Goal: Information Seeking & Learning: Learn about a topic

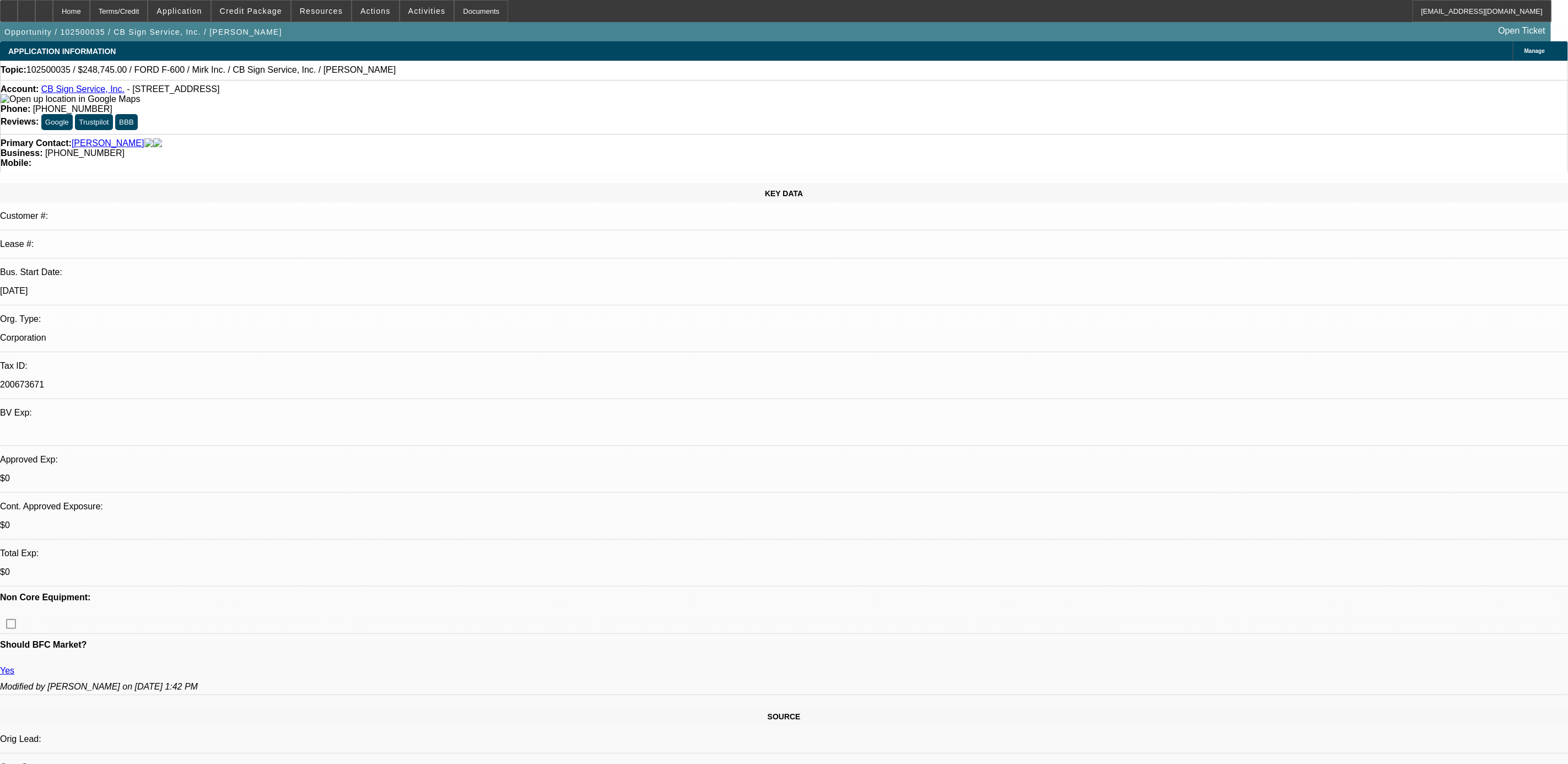
select select "0"
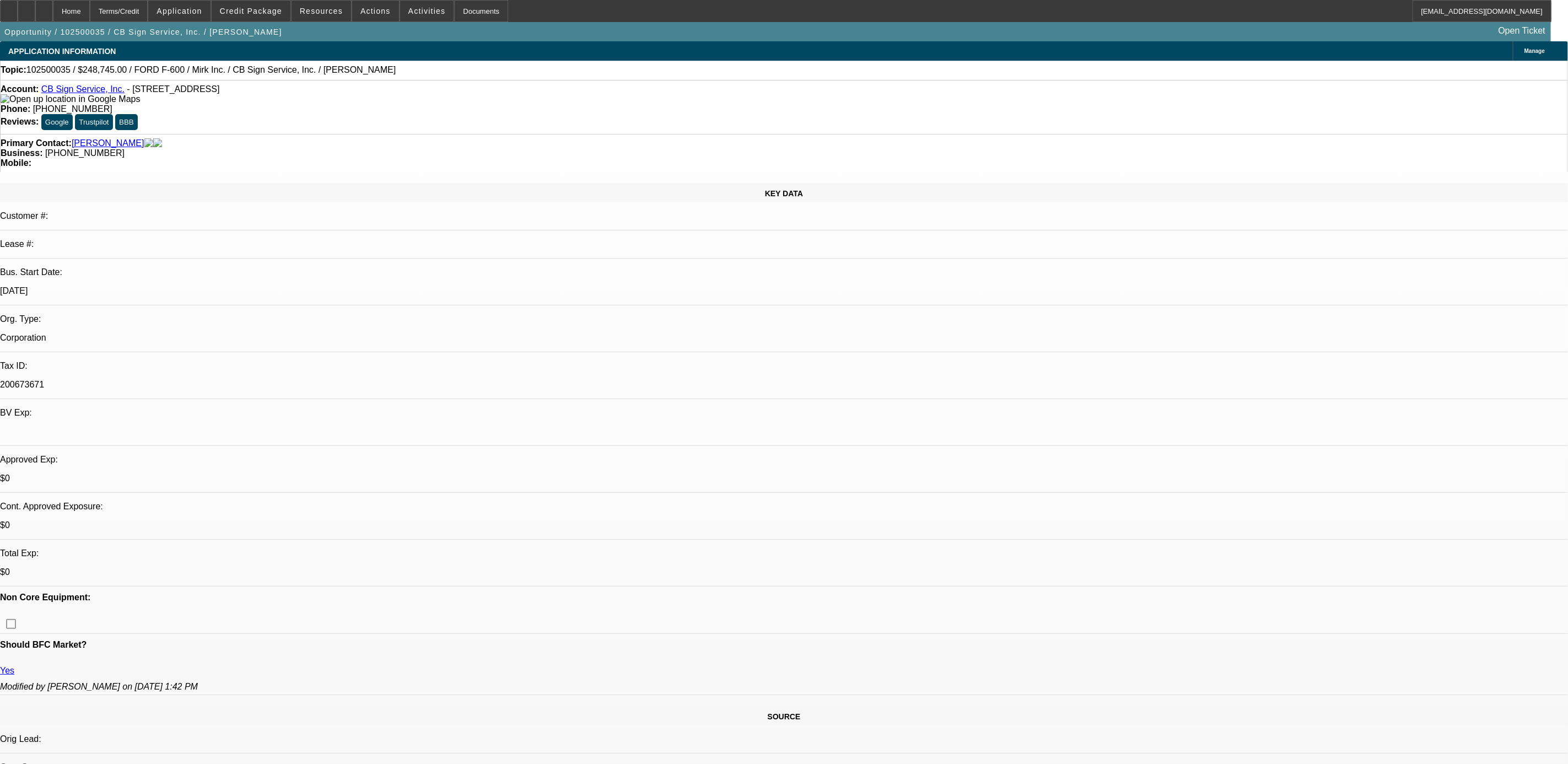
select select "0"
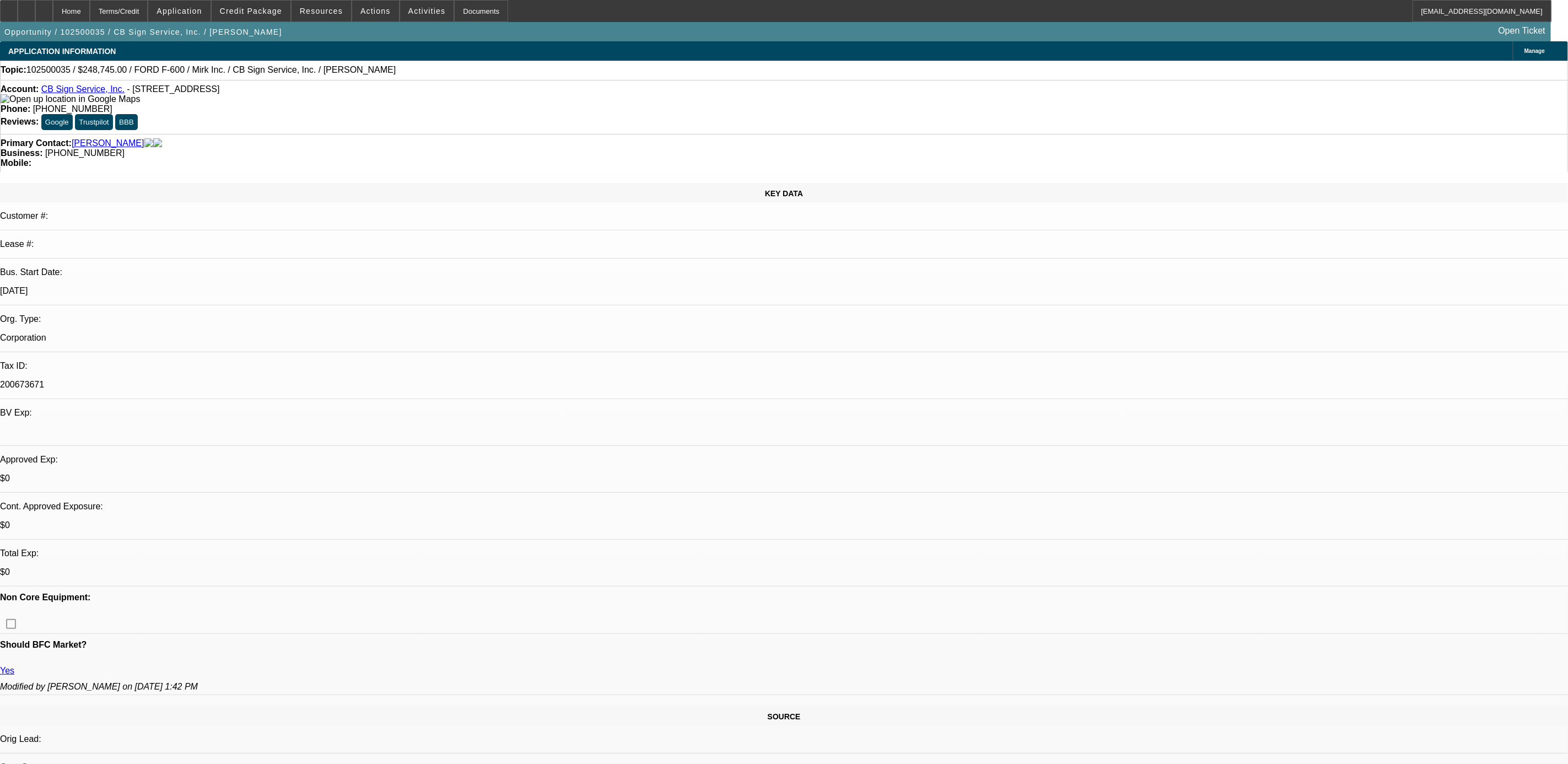
select select "0"
select select "1"
select select "3"
select select "6"
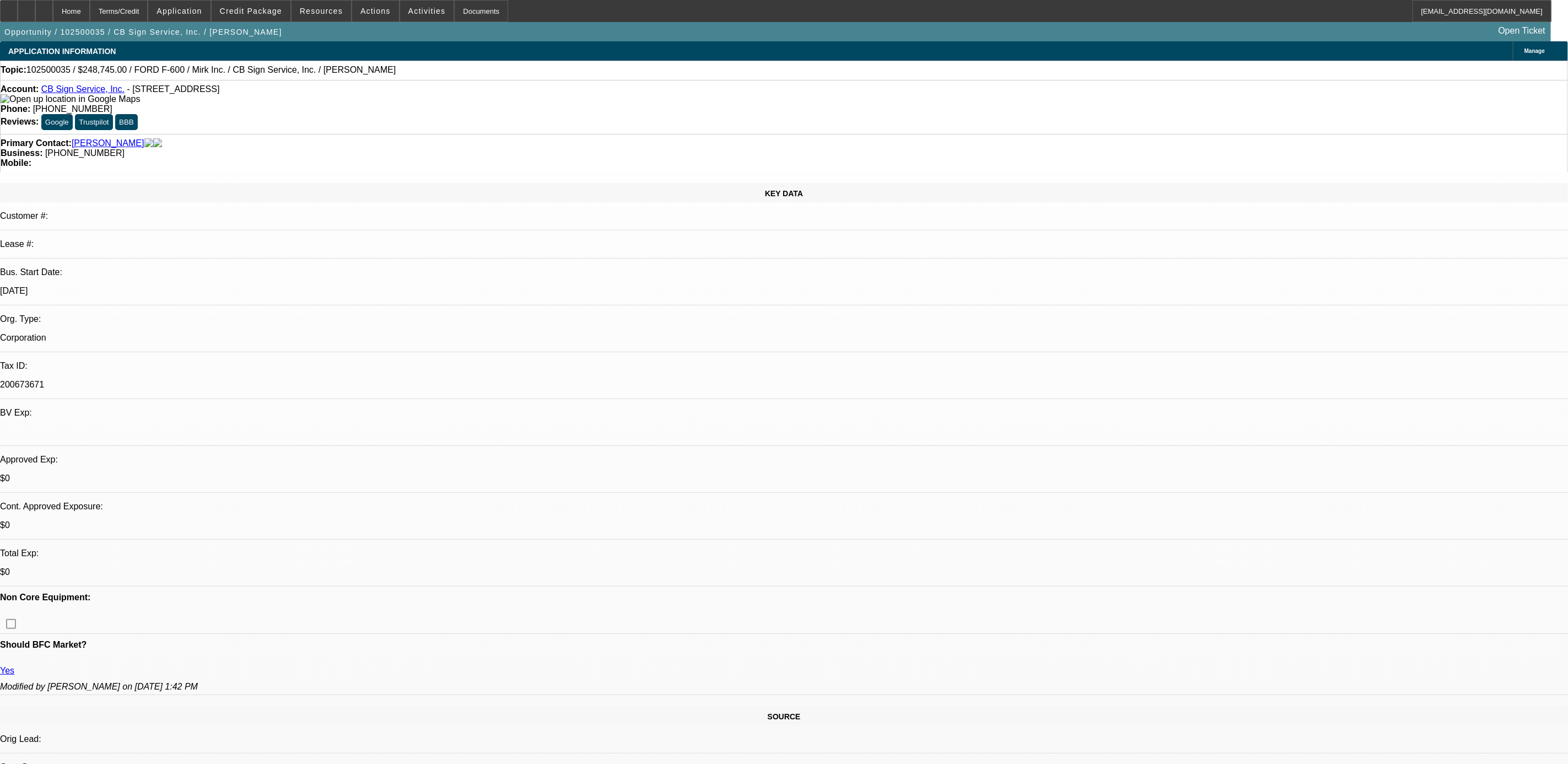
select select "1"
select select "3"
select select "6"
select select "1"
select select "3"
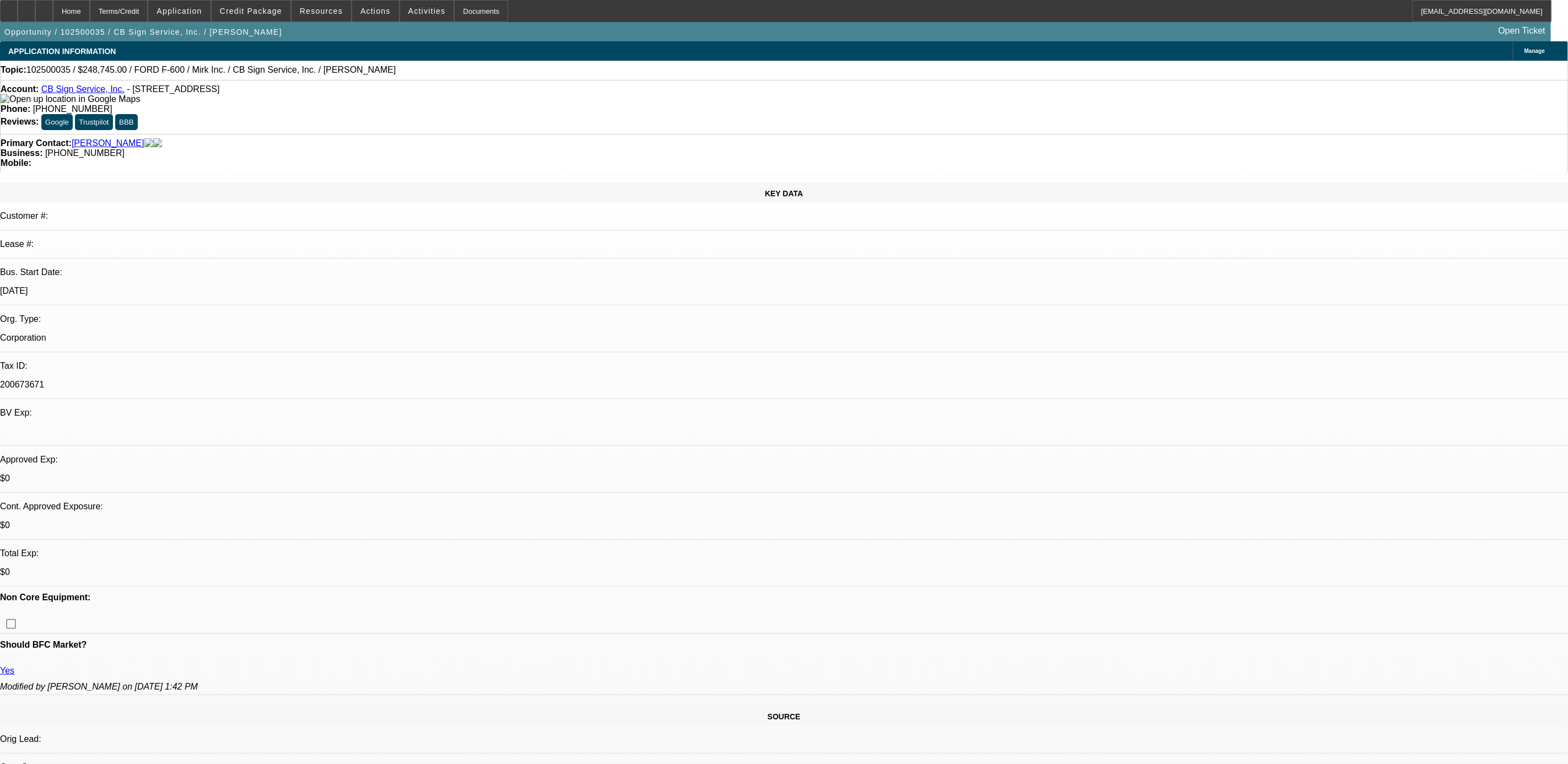
select select "6"
select select "1"
select select "3"
select select "6"
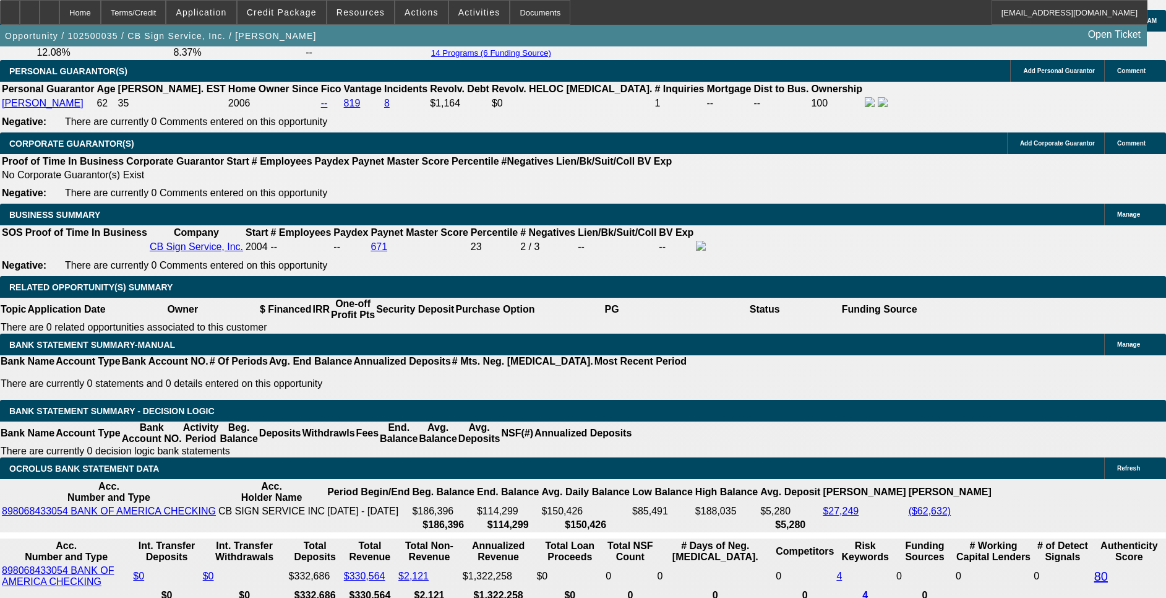
scroll to position [1763, 0]
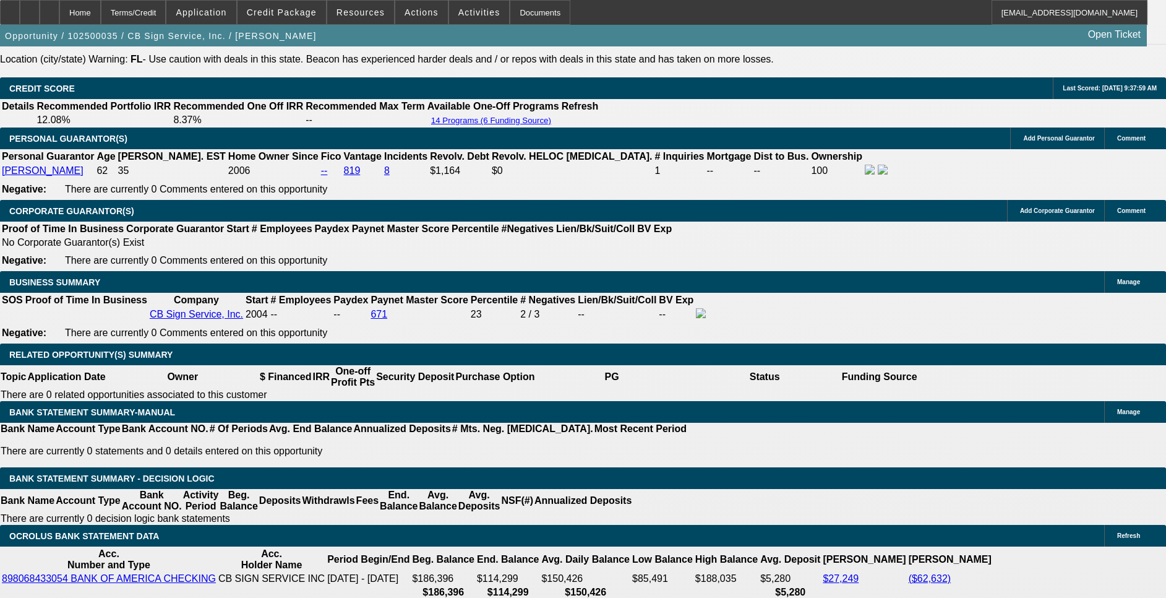
drag, startPoint x: 953, startPoint y: 462, endPoint x: 780, endPoint y: 179, distance: 331.9
click at [292, 9] on span "Credit Package" at bounding box center [282, 12] width 70 height 10
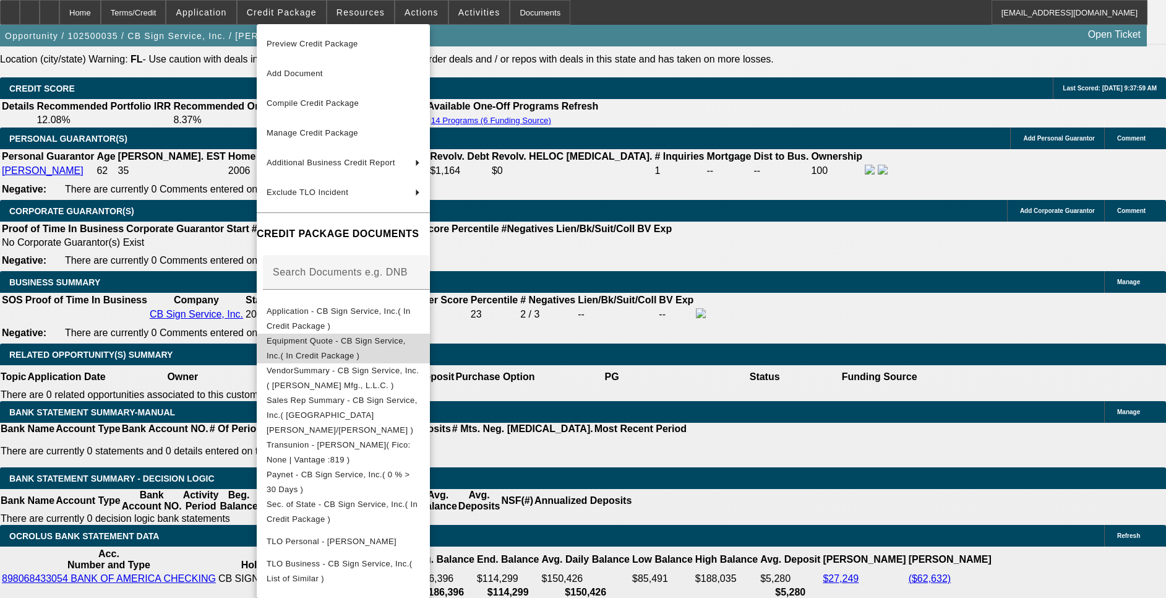
click at [350, 346] on span "Equipment Quote - CB Sign Service, Inc.( In Credit Package )" at bounding box center [336, 348] width 139 height 24
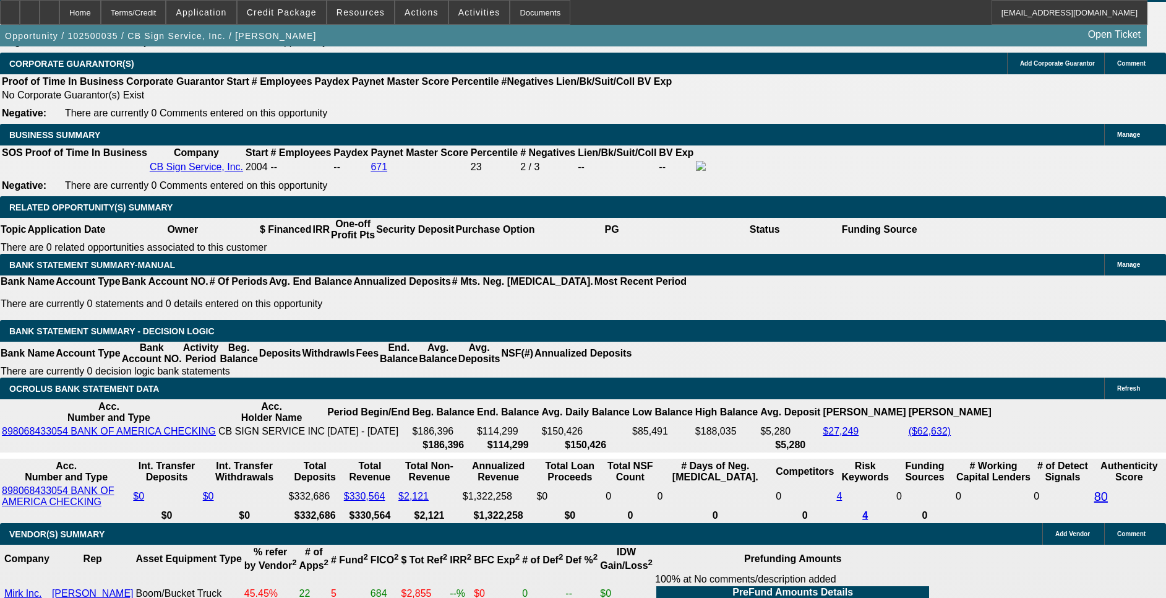
scroll to position [1949, 0]
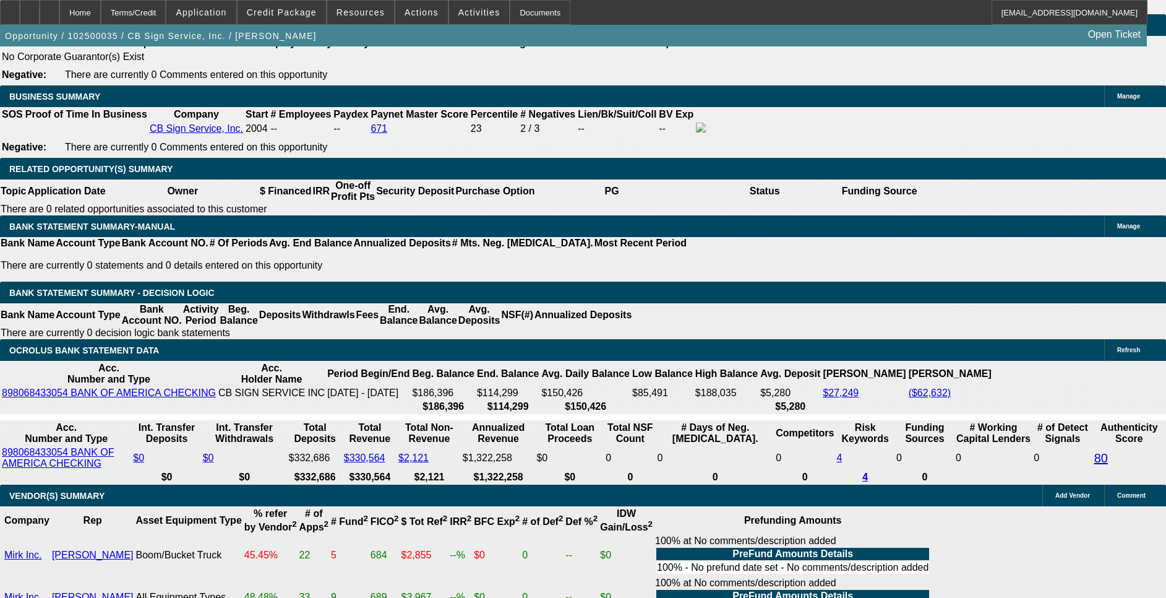
drag, startPoint x: 238, startPoint y: 282, endPoint x: 249, endPoint y: 283, distance: 10.5
drag, startPoint x: 256, startPoint y: 497, endPoint x: 278, endPoint y: 499, distance: 22.3
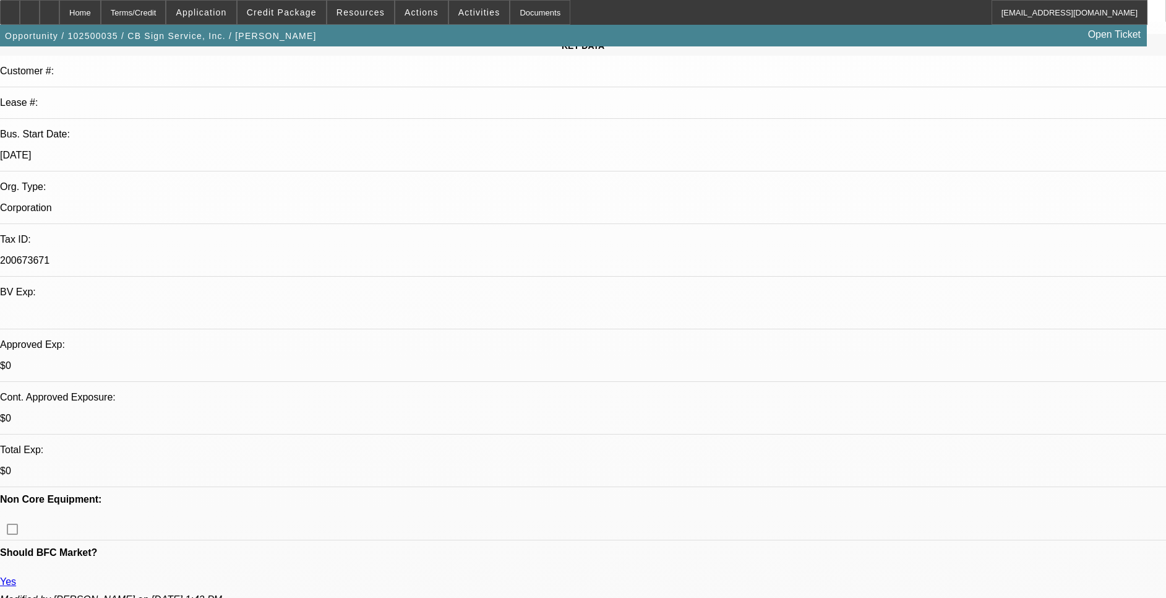
scroll to position [278, 0]
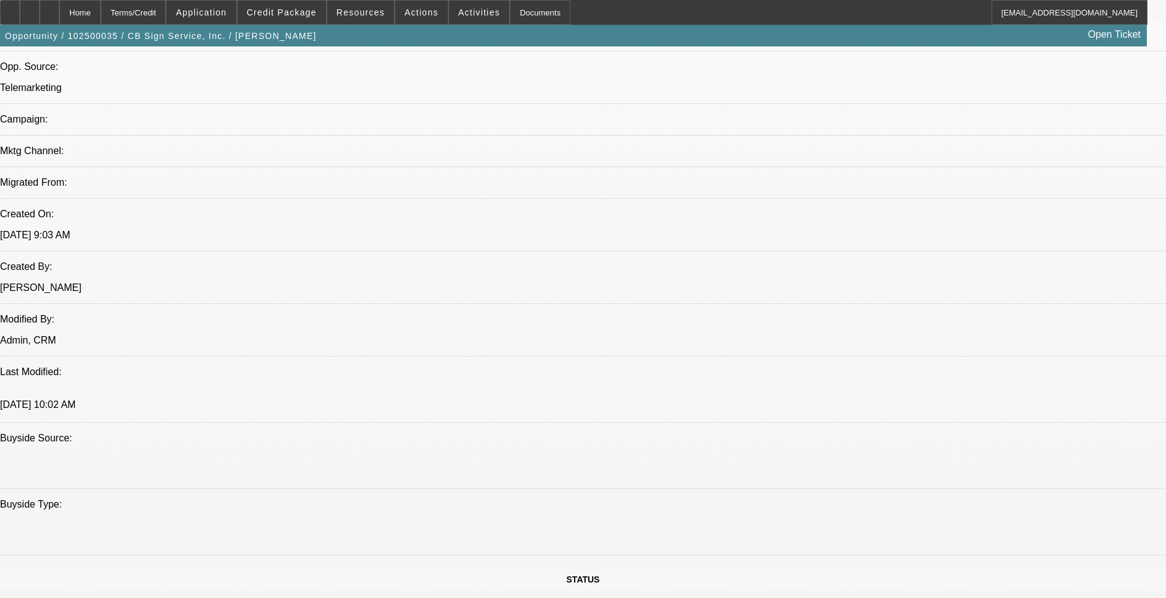
scroll to position [835, 0]
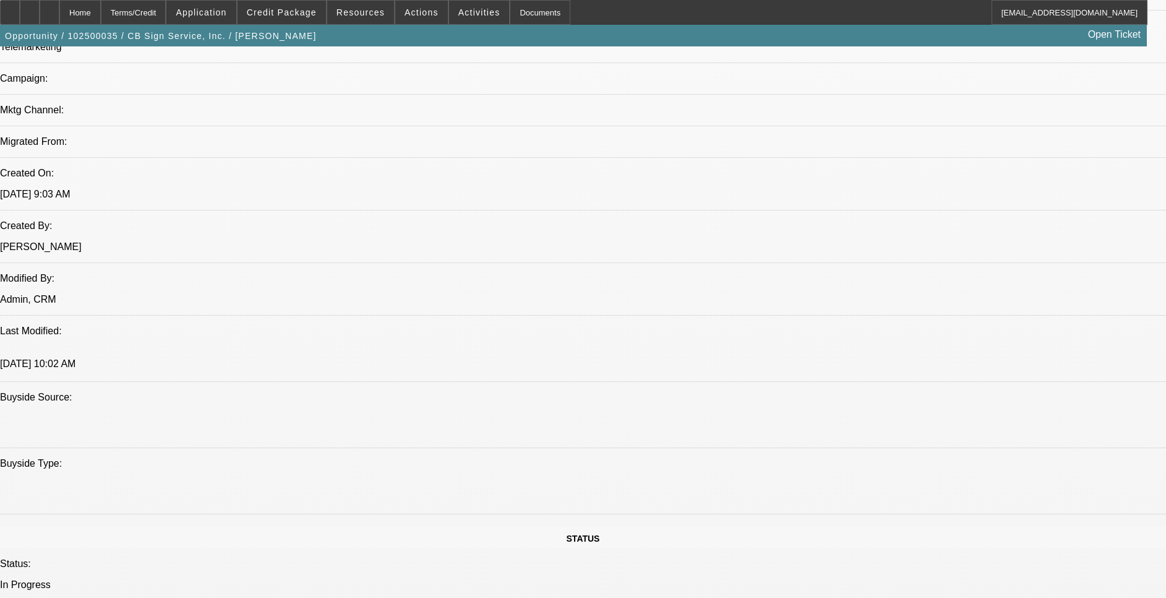
drag, startPoint x: 364, startPoint y: 466, endPoint x: 327, endPoint y: 468, distance: 37.1
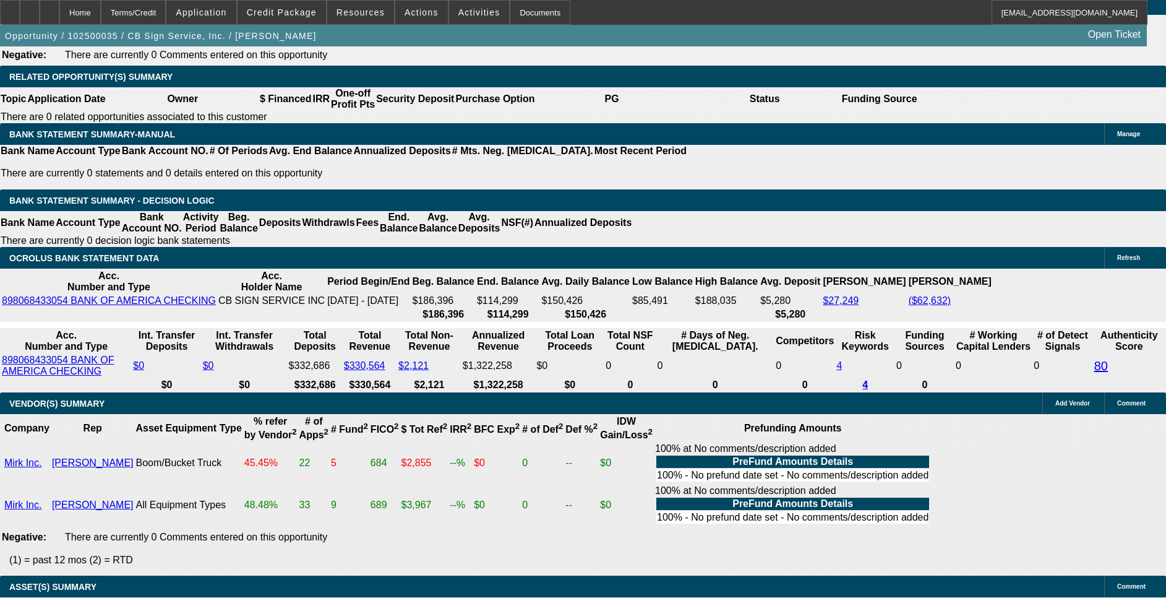
scroll to position [2042, 0]
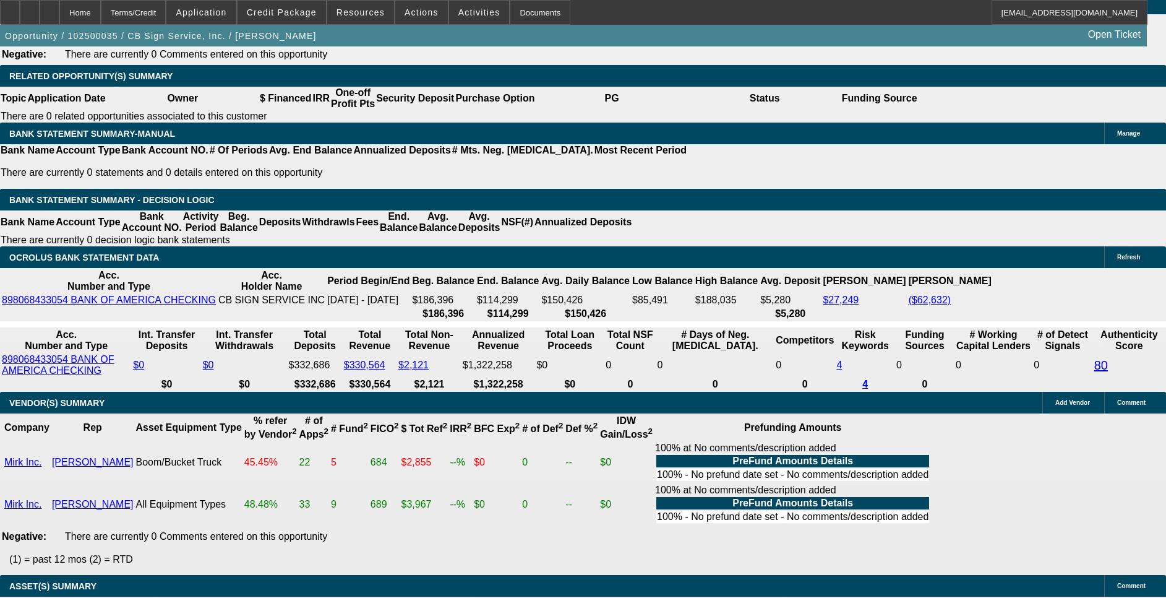
drag, startPoint x: 235, startPoint y: 343, endPoint x: 292, endPoint y: 338, distance: 57.1
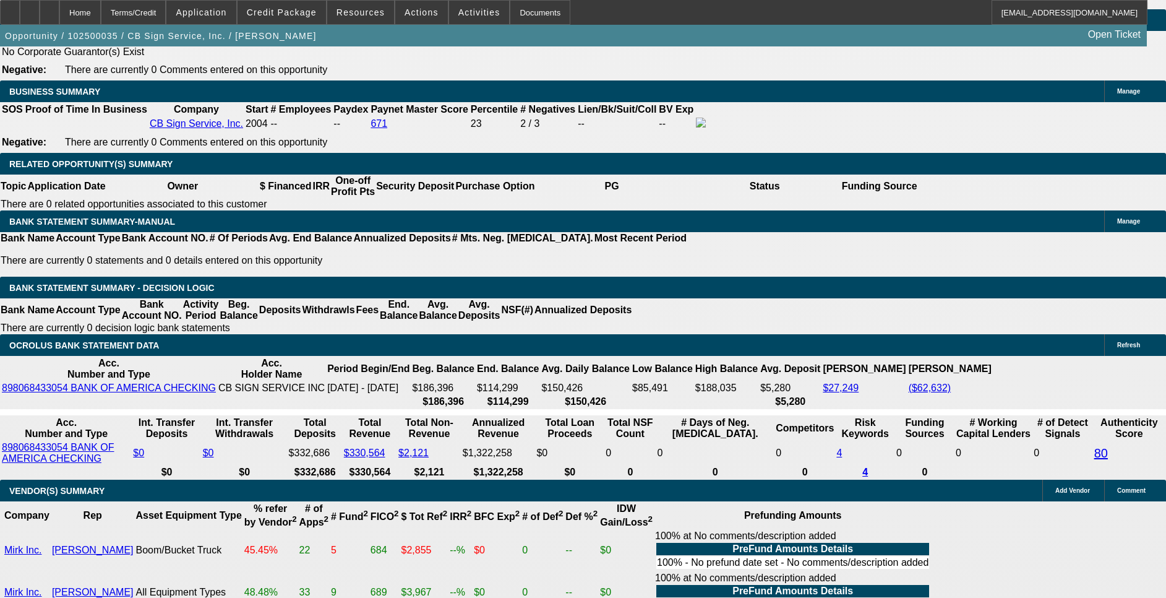
scroll to position [1856, 0]
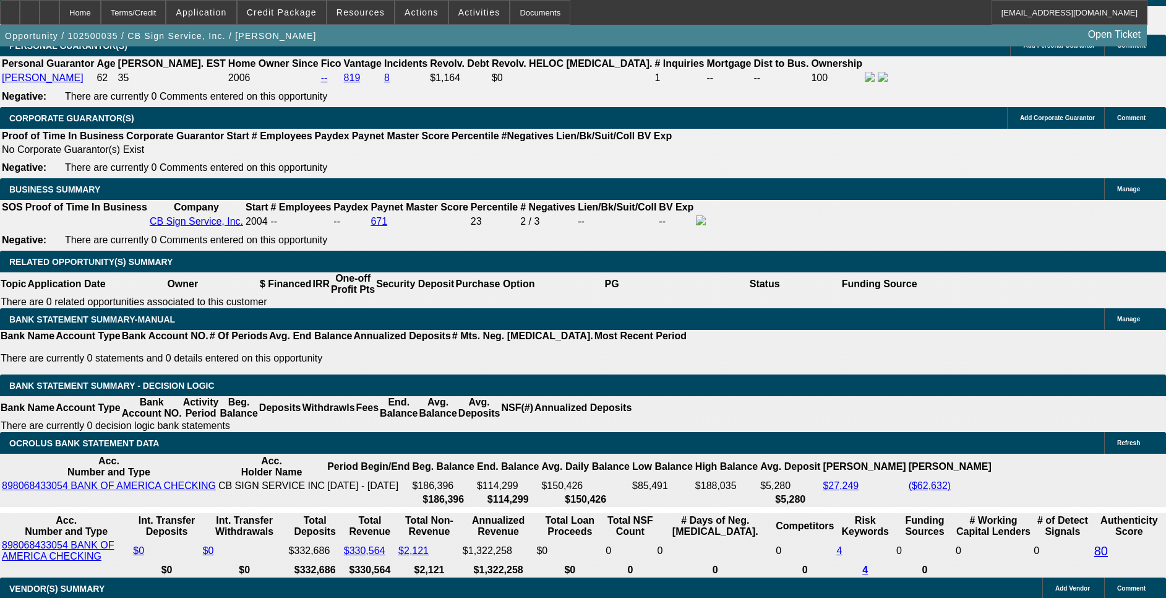
drag, startPoint x: 257, startPoint y: 158, endPoint x: 307, endPoint y: 165, distance: 51.2
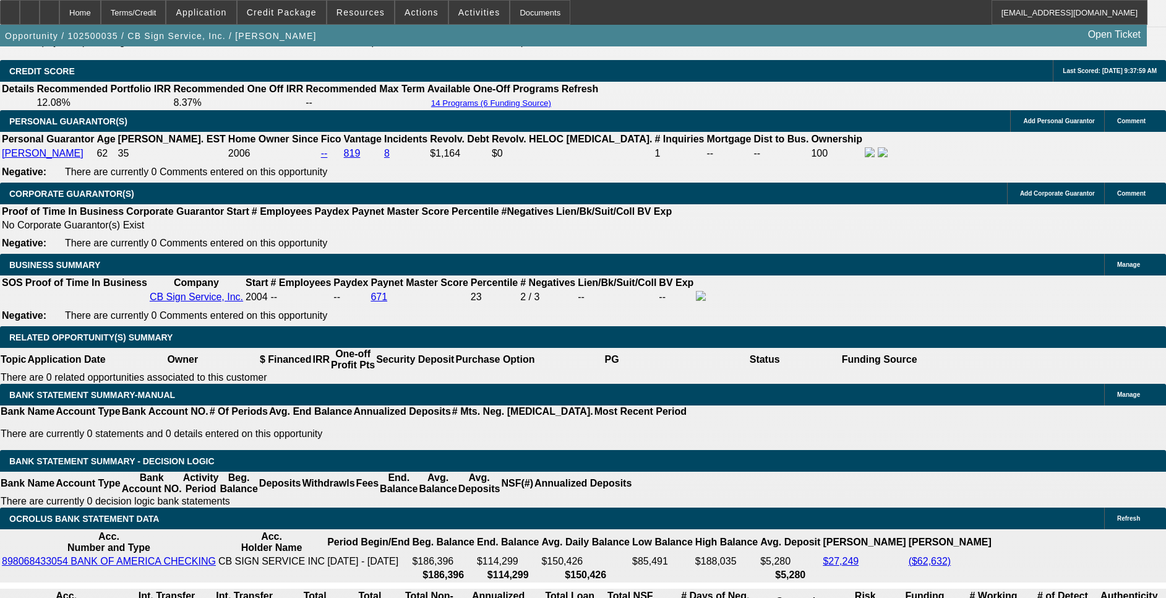
scroll to position [1763, 0]
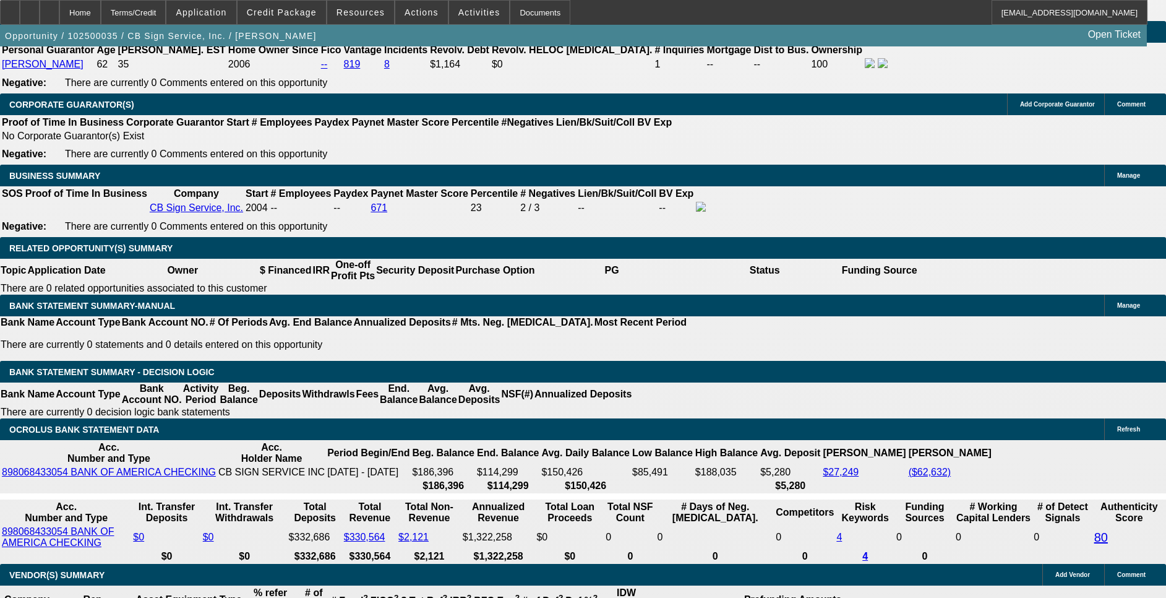
scroll to position [1670, 0]
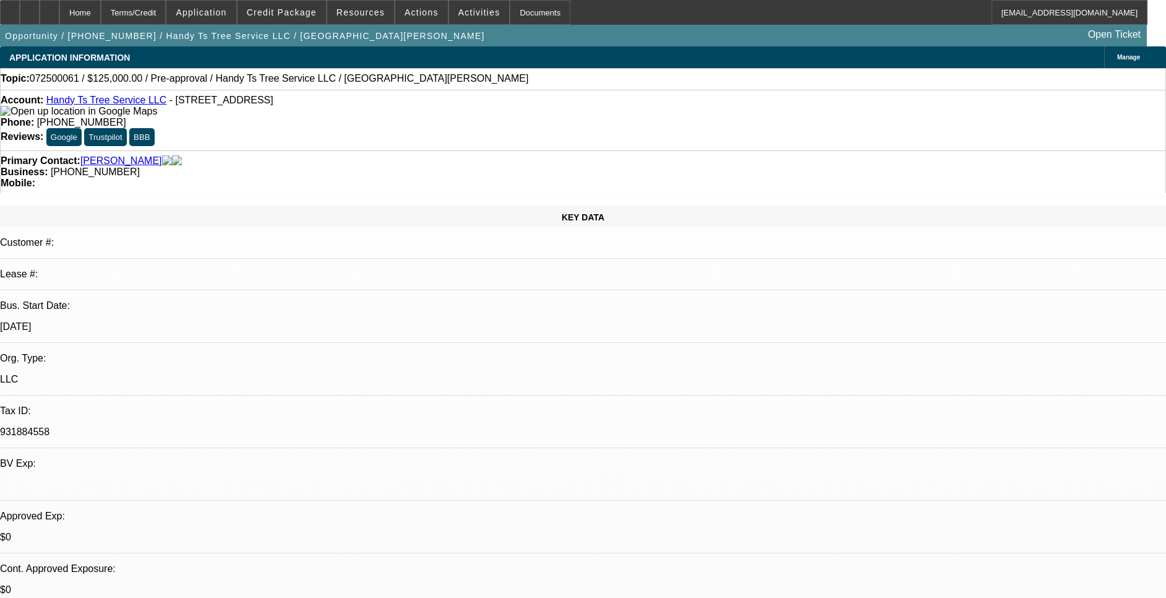
select select "0"
select select "2"
select select "0.1"
select select "4"
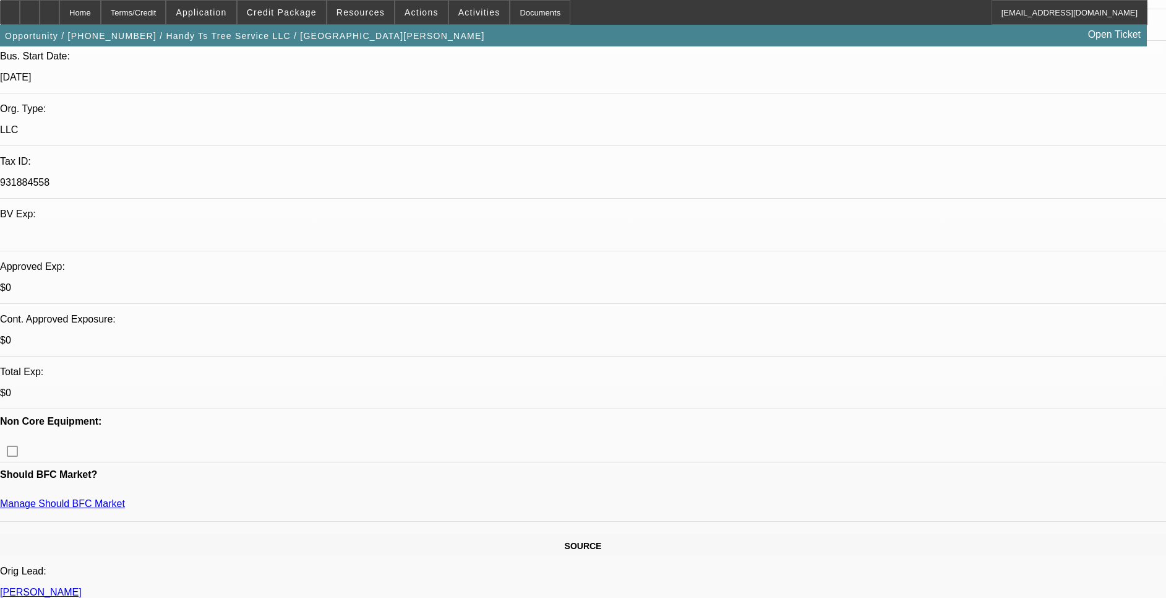
scroll to position [278, 0]
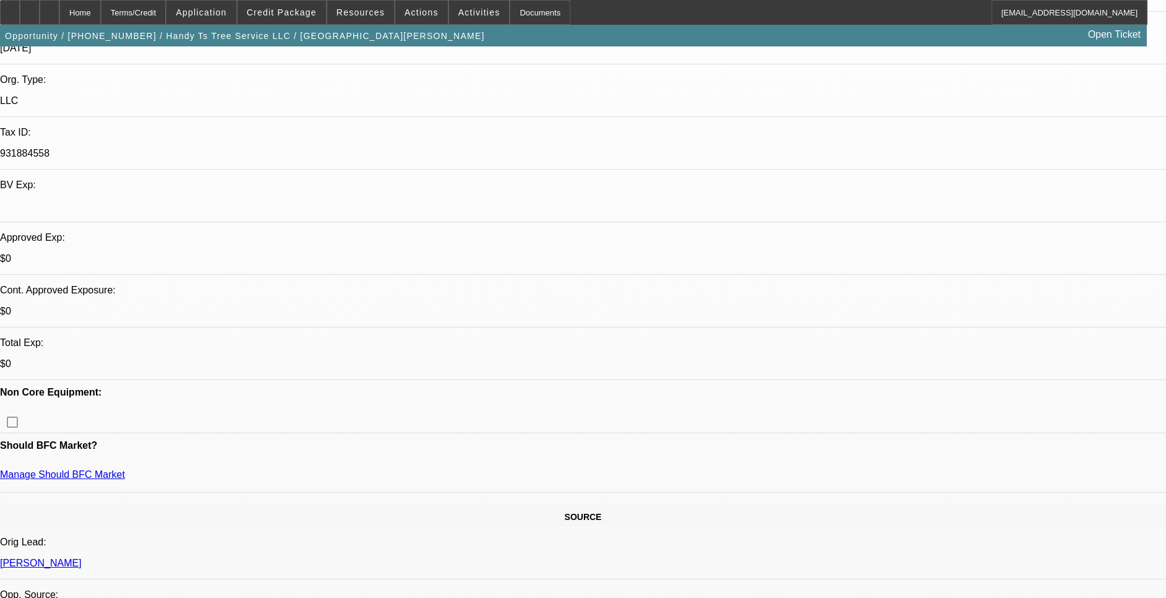
drag, startPoint x: 950, startPoint y: 187, endPoint x: 955, endPoint y: 192, distance: 6.6
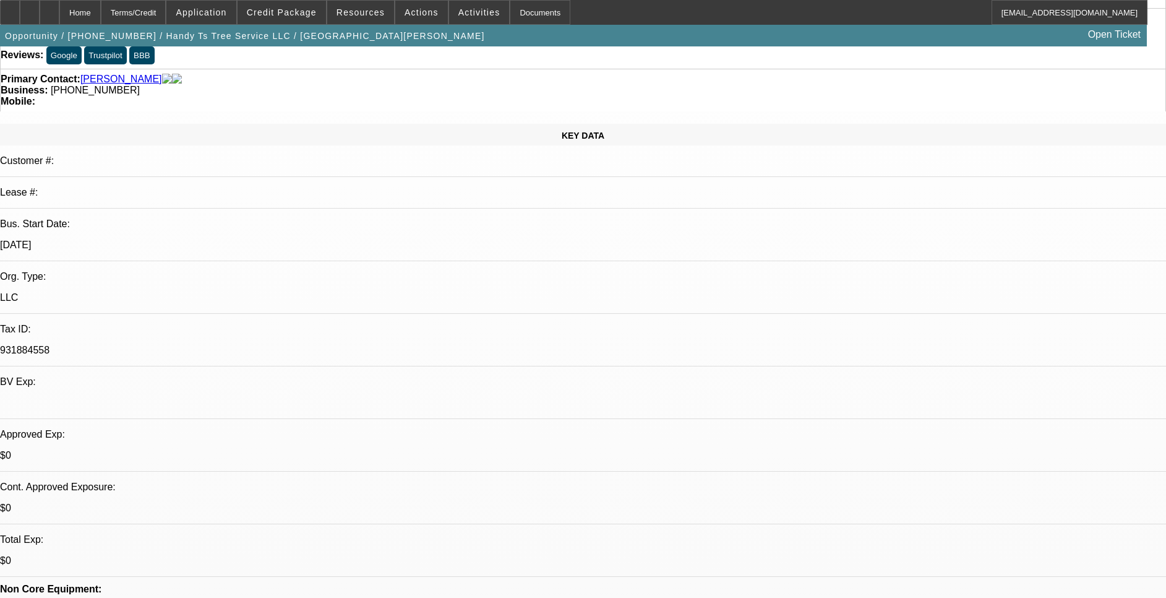
scroll to position [186, 0]
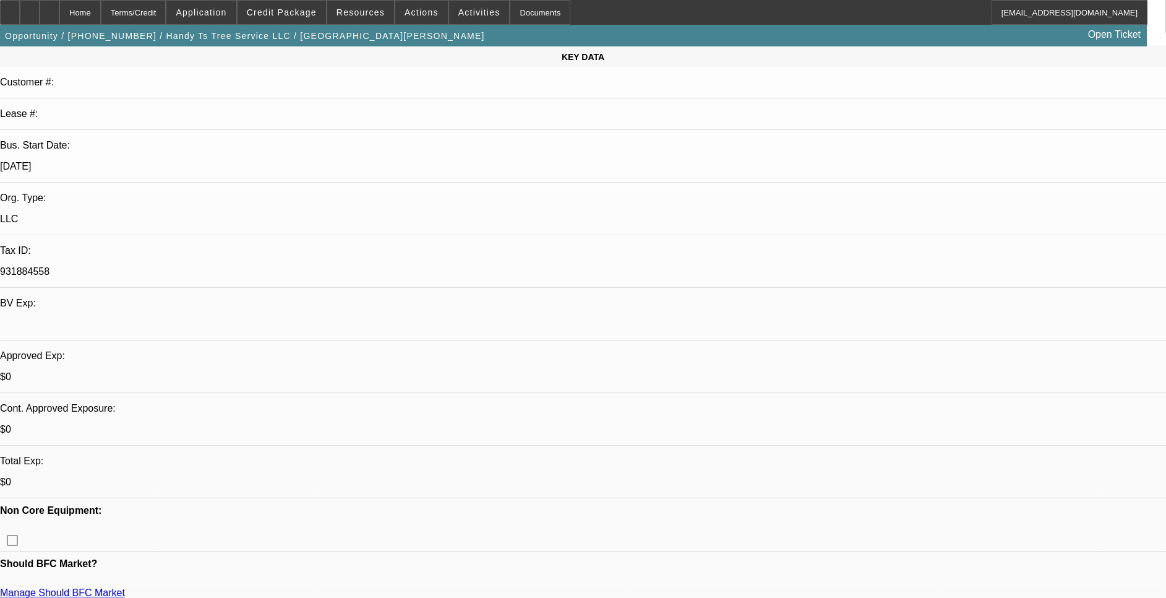
scroll to position [371, 0]
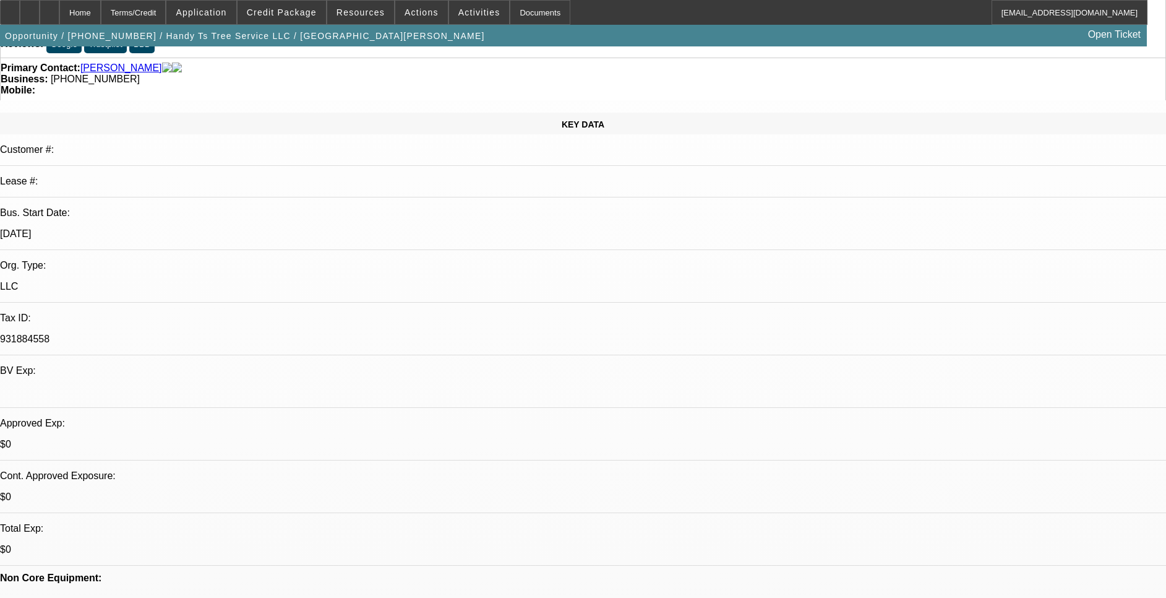
scroll to position [186, 0]
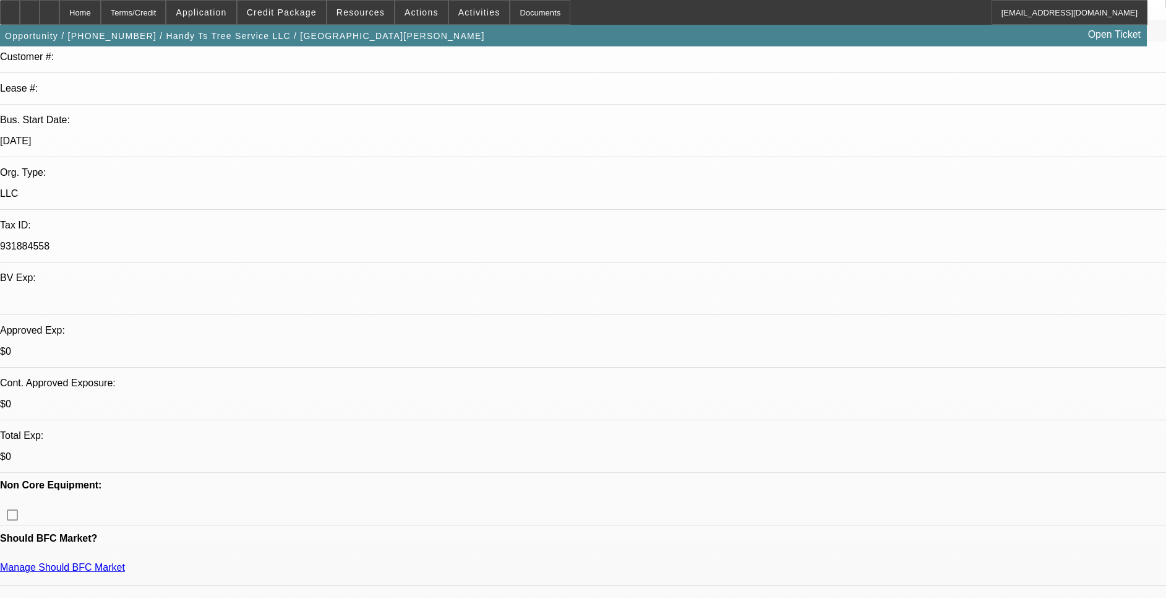
drag, startPoint x: 92, startPoint y: 410, endPoint x: 30, endPoint y: 410, distance: 61.3
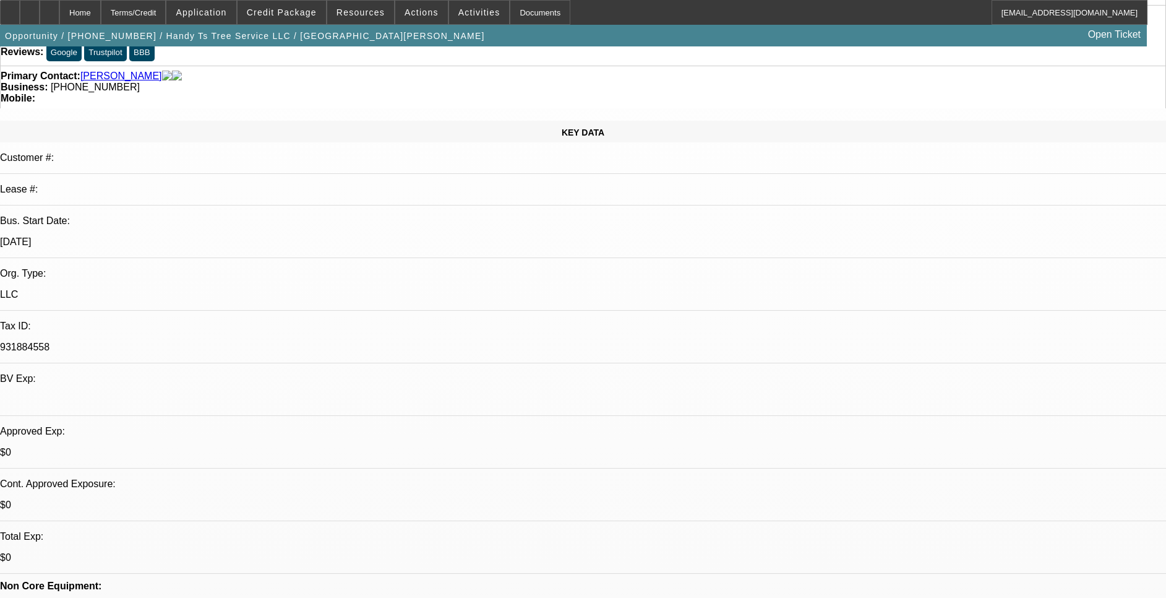
scroll to position [0, 0]
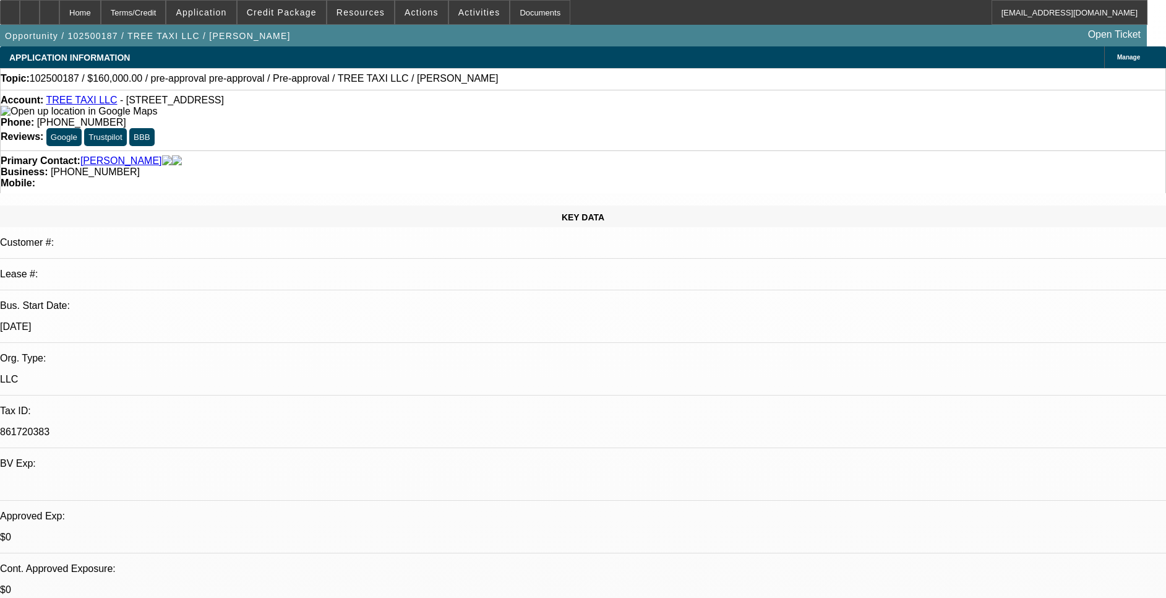
select select "0"
select select "6"
select select "0"
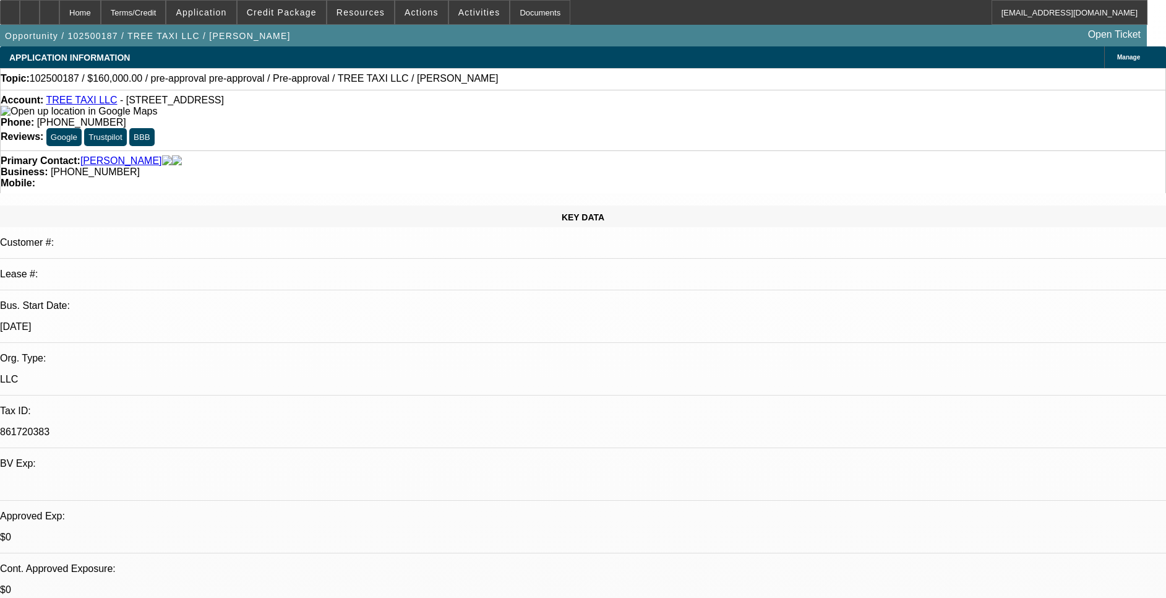
select select "0"
select select "6"
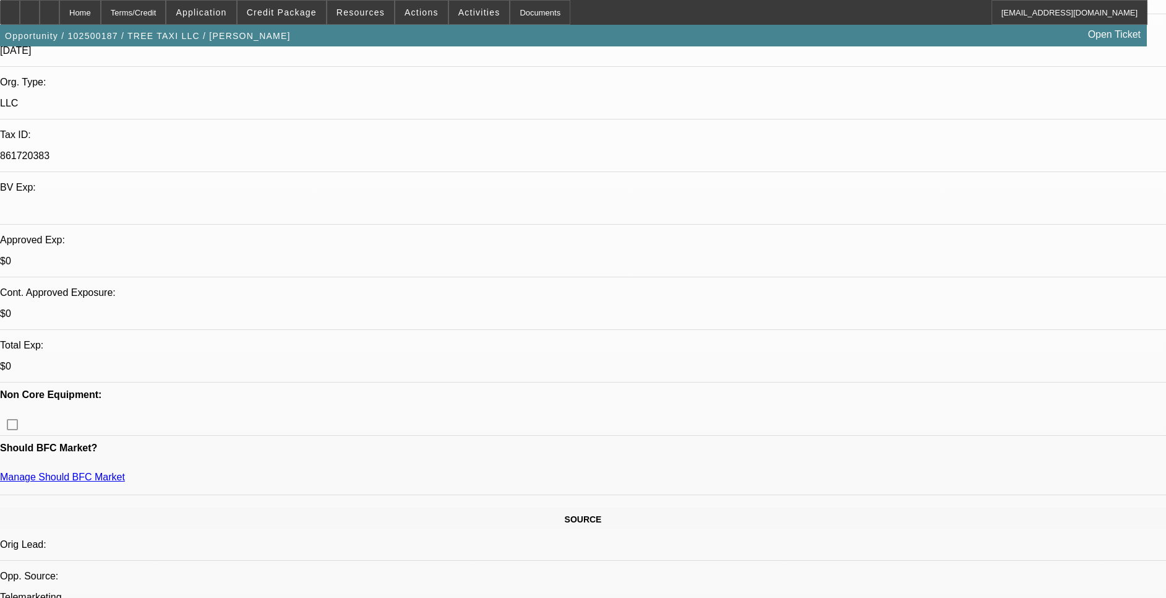
scroll to position [464, 0]
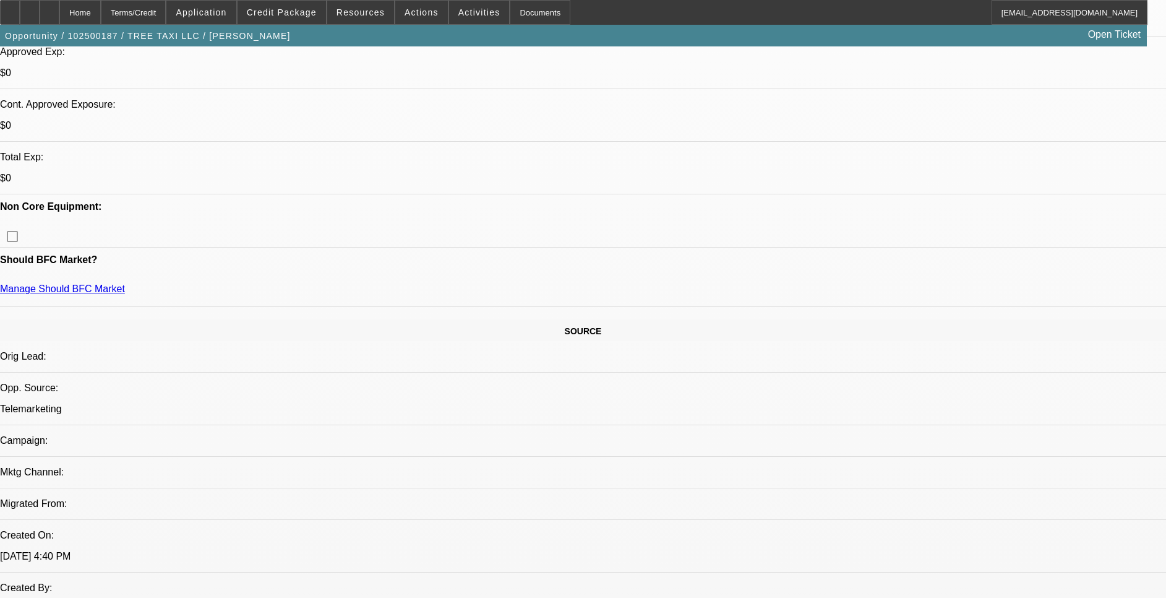
drag, startPoint x: 956, startPoint y: 435, endPoint x: 889, endPoint y: 406, distance: 73.2
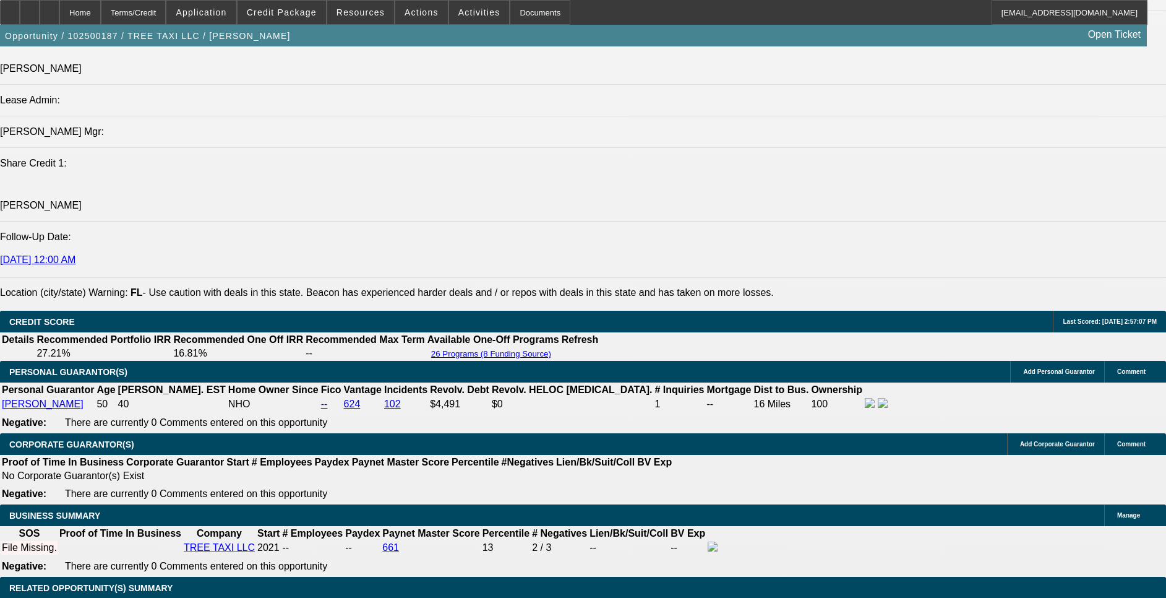
scroll to position [1578, 0]
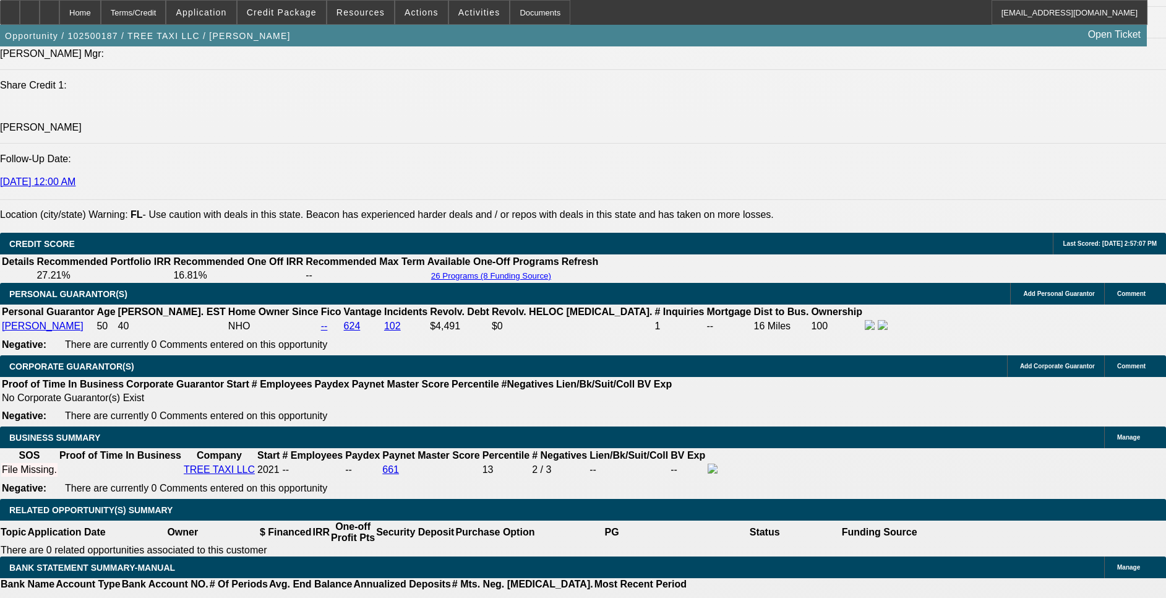
drag, startPoint x: 885, startPoint y: 415, endPoint x: 936, endPoint y: 414, distance: 50.7
drag, startPoint x: 936, startPoint y: 414, endPoint x: 848, endPoint y: 429, distance: 89.2
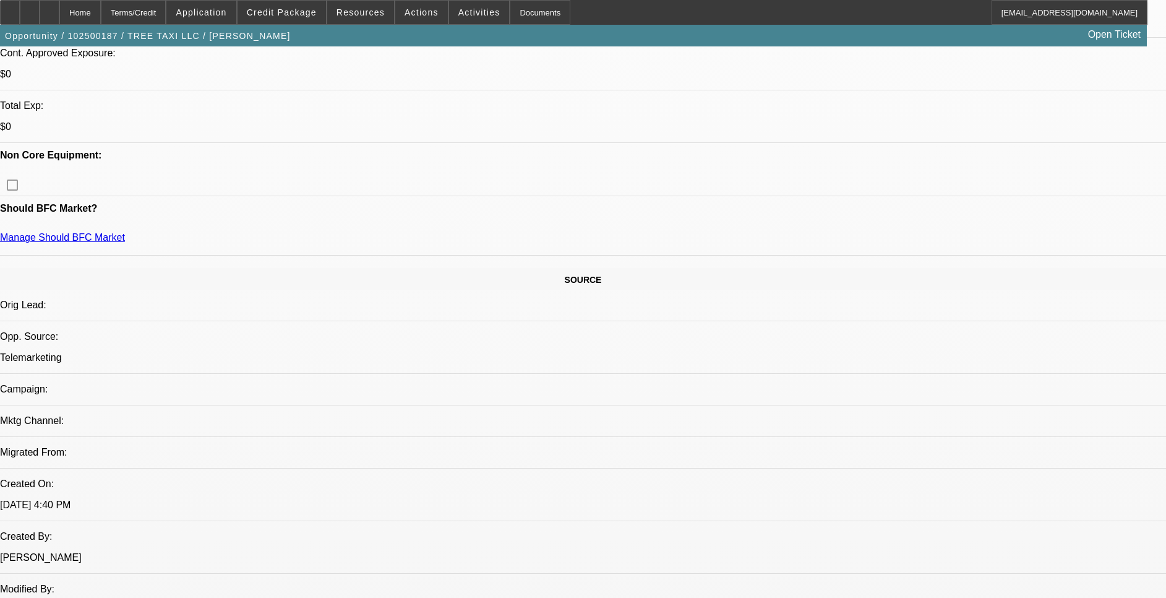
scroll to position [464, 0]
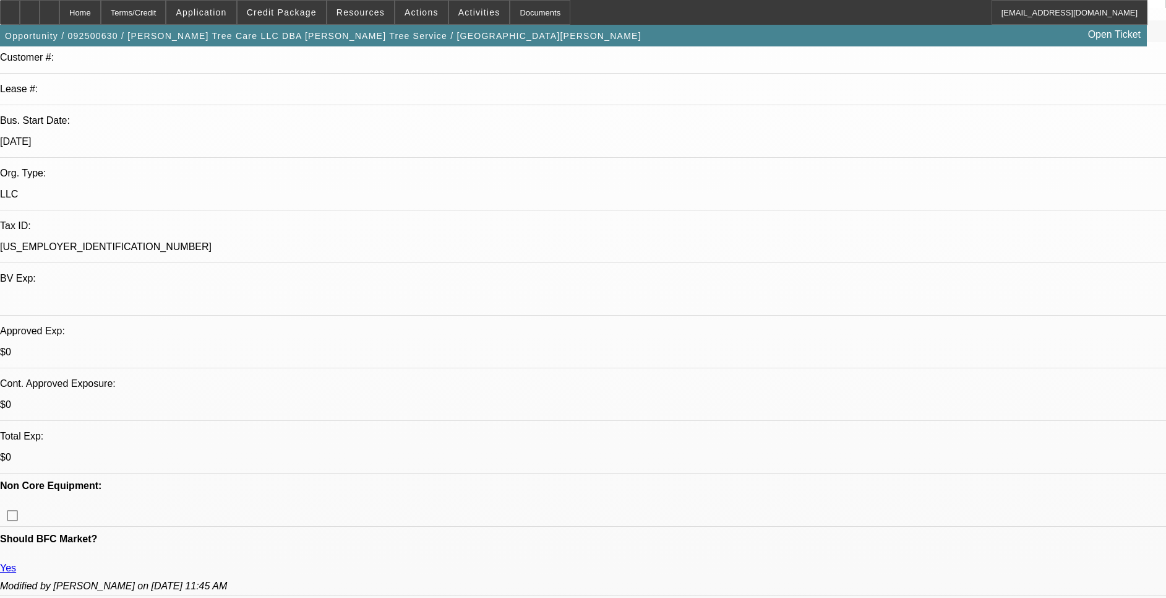
select select "0"
select select "2"
select select "0.1"
select select "4"
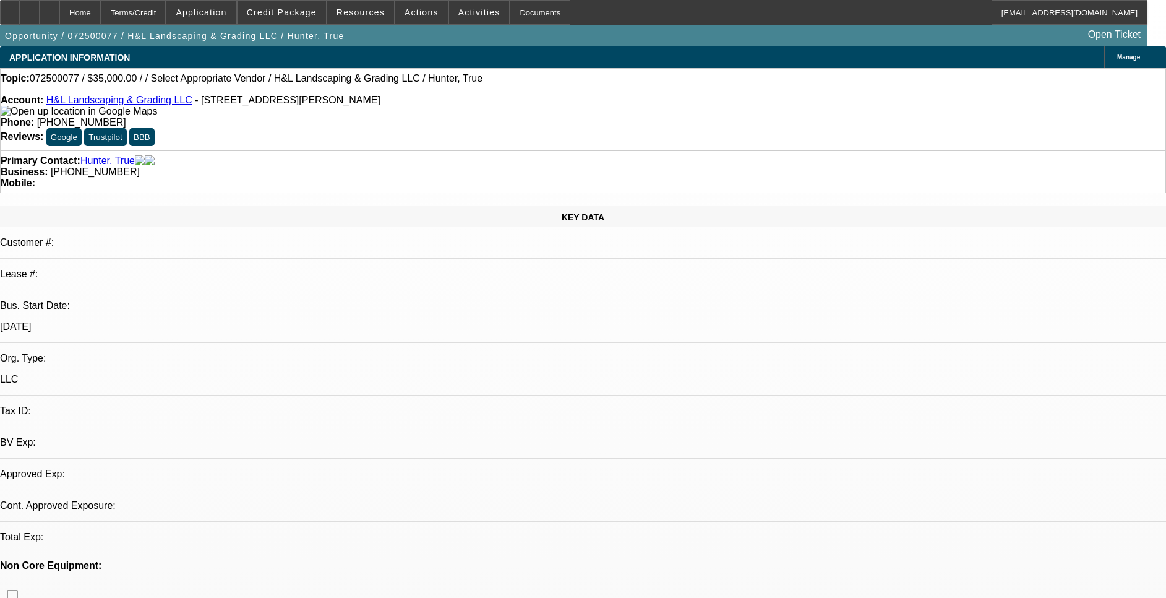
select select "0"
select select "2"
select select "0.1"
select select "4"
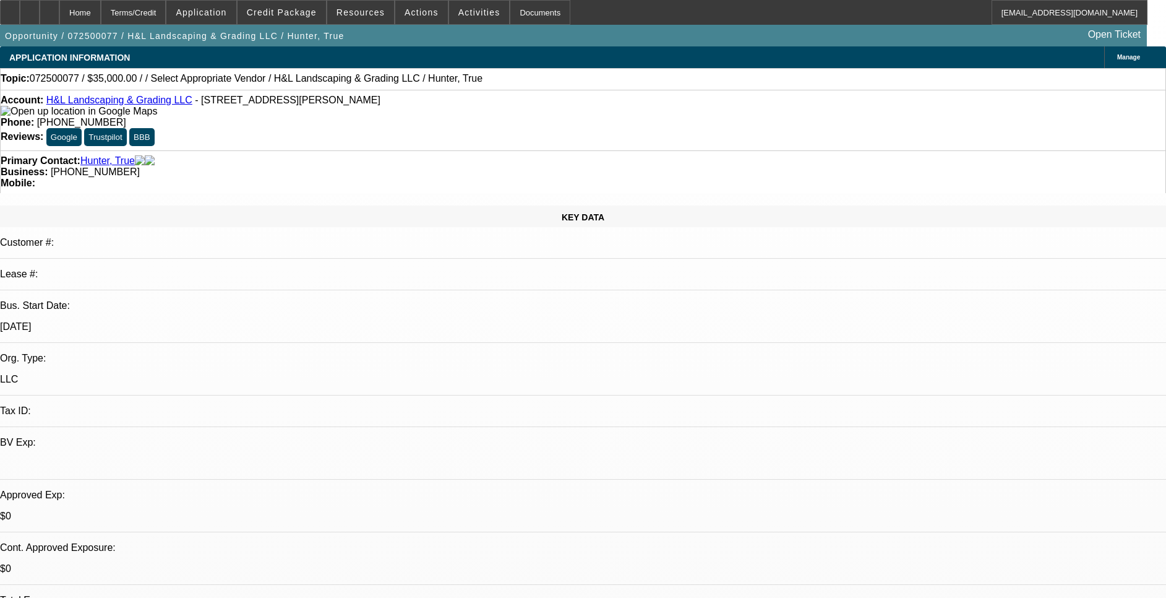
drag, startPoint x: 893, startPoint y: 176, endPoint x: 903, endPoint y: 212, distance: 37.8
